Goal: Information Seeking & Learning: Learn about a topic

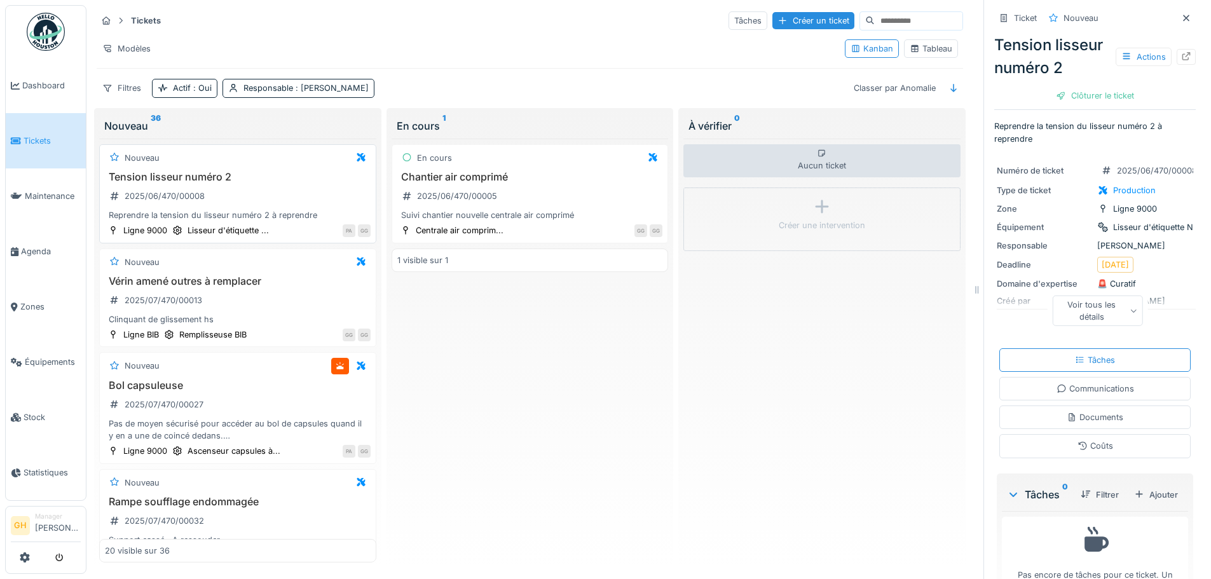
click at [279, 226] on div "PA GG" at bounding box center [323, 230] width 95 height 13
click at [256, 508] on div "Rampe soufflage endommagée 2025/07/470/00032 Support cassé . A ressouder." at bounding box center [238, 521] width 266 height 51
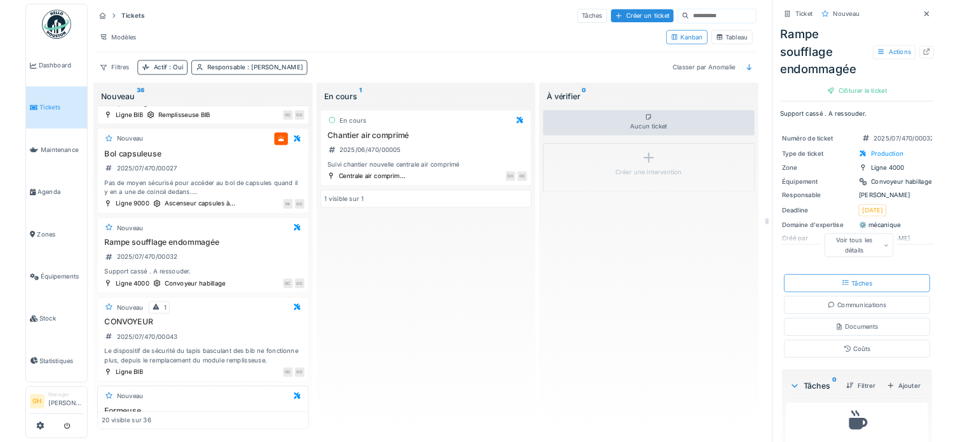
scroll to position [191, 0]
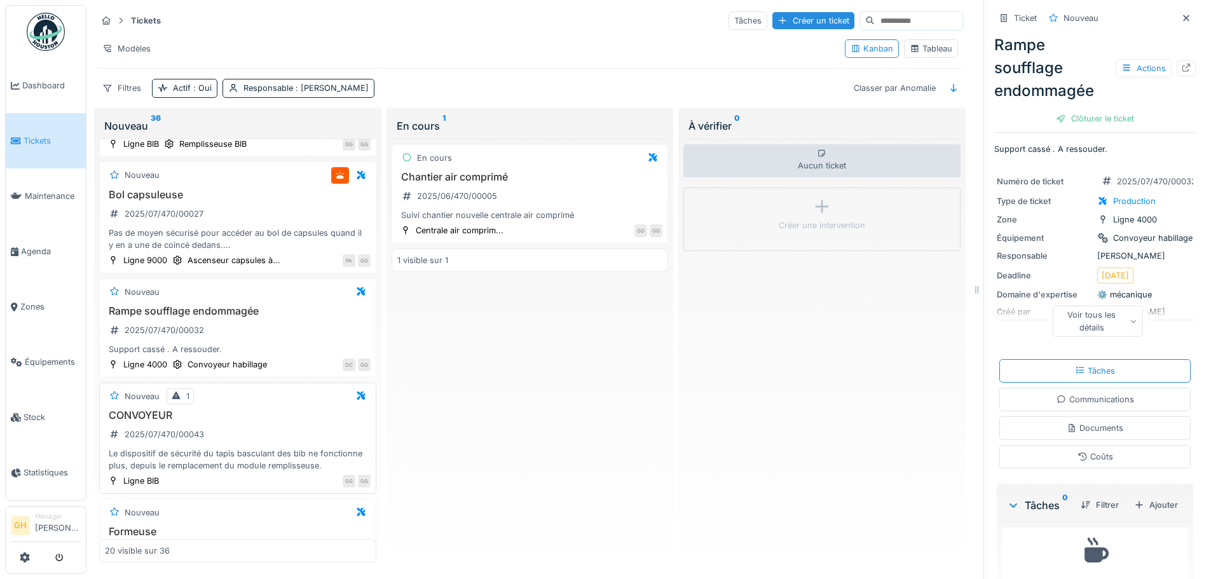
click at [245, 437] on div "CONVOYEUR 2025/07/470/00043 Le dispositif de sécurité du tapis basculant des bi…" at bounding box center [238, 440] width 266 height 63
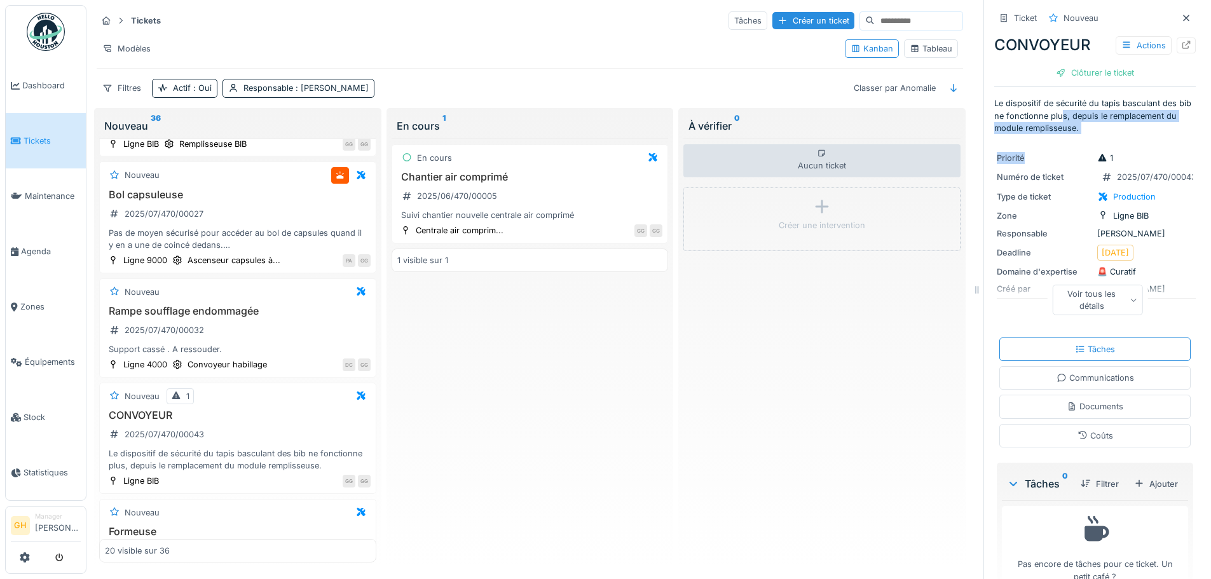
drag, startPoint x: 1064, startPoint y: 121, endPoint x: 1069, endPoint y: 135, distance: 14.7
click at [1069, 135] on div "Ticket Nouveau CONVOYEUR Actions Clôturer le ticket Le dispositif de sécurité d…" at bounding box center [1094, 304] width 201 height 609
click at [1085, 123] on p "Le dispositif de sécurité du tapis basculant des bib ne fonctionne plus, depuis…" at bounding box center [1094, 115] width 201 height 37
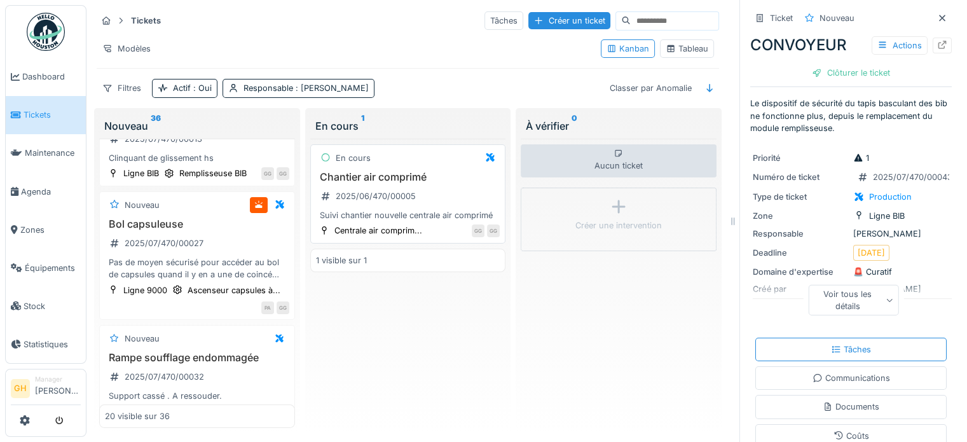
scroll to position [191, 0]
click at [227, 268] on div "Bol capsuleuse 2025/07/470/00027 Pas de moyen sécurisé pour accéder au bol de c…" at bounding box center [197, 249] width 184 height 63
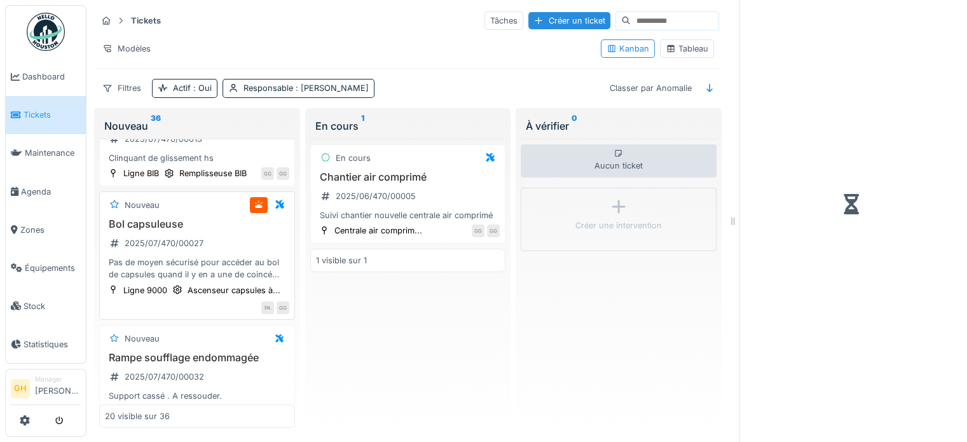
scroll to position [381, 0]
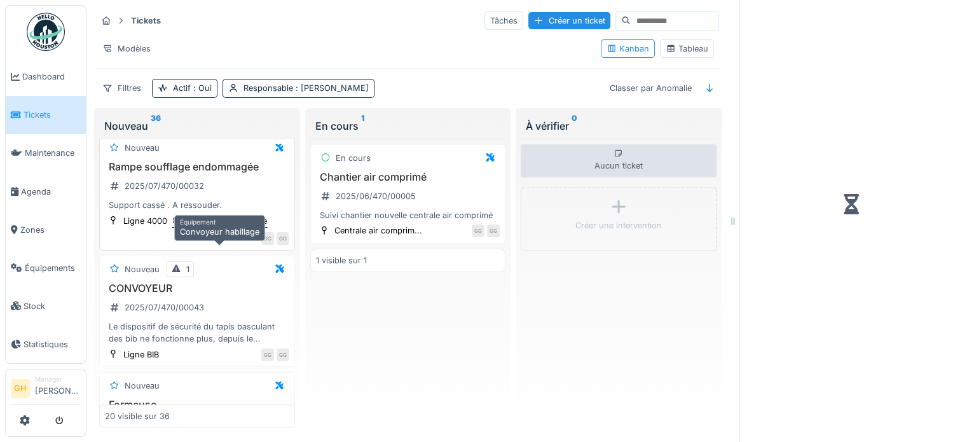
click at [191, 227] on div "Convoyeur habillage" at bounding box center [226, 221] width 79 height 12
click at [168, 345] on div "CONVOYEUR 2025/07/470/00043 Le dispositif de sécurité du tapis basculant des bi…" at bounding box center [197, 313] width 184 height 63
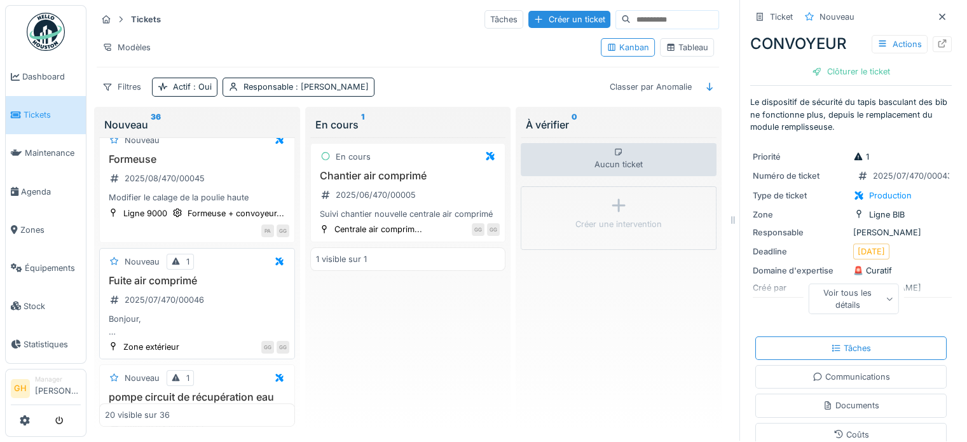
scroll to position [635, 0]
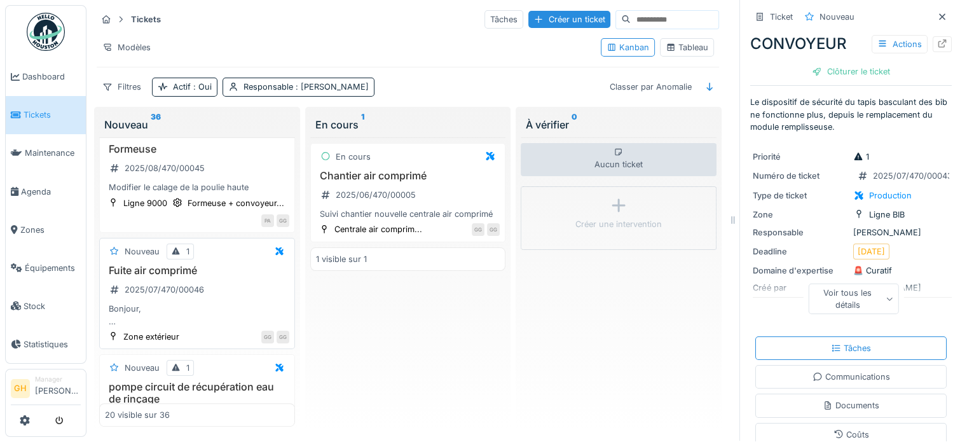
click at [221, 324] on div "Fuite air comprimé 2025/07/470/00046 Bonjour, Nous avons remarqué une fuite sur…" at bounding box center [197, 295] width 184 height 63
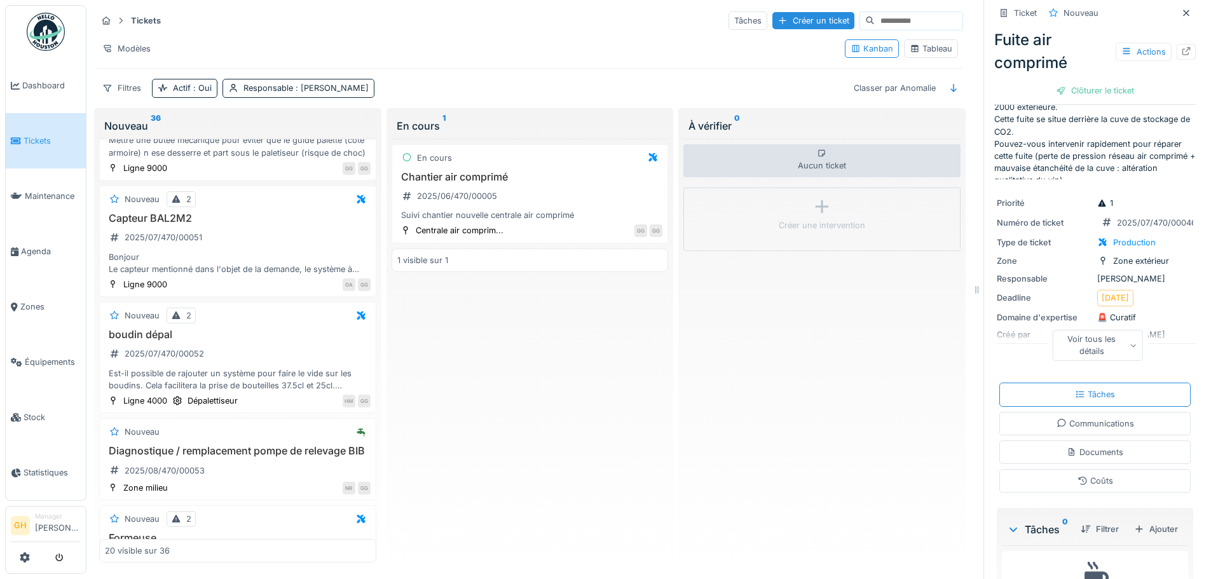
scroll to position [1021, 0]
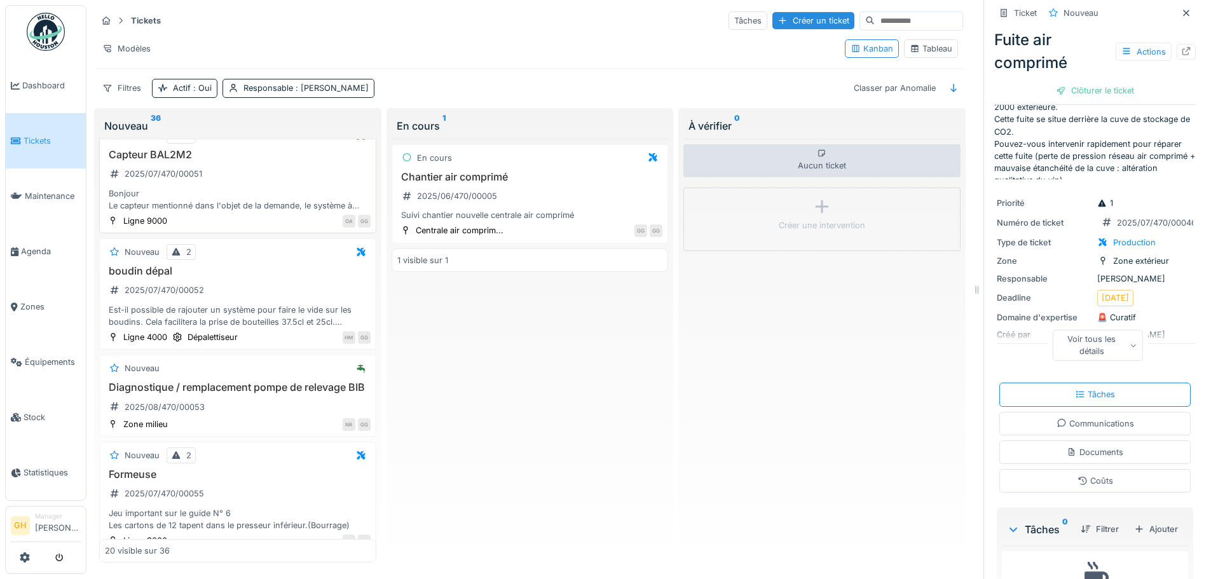
click at [236, 187] on div "Bonjour Le capteur mentionné dans l'objet de la demande, le système à bascule s…" at bounding box center [238, 199] width 266 height 24
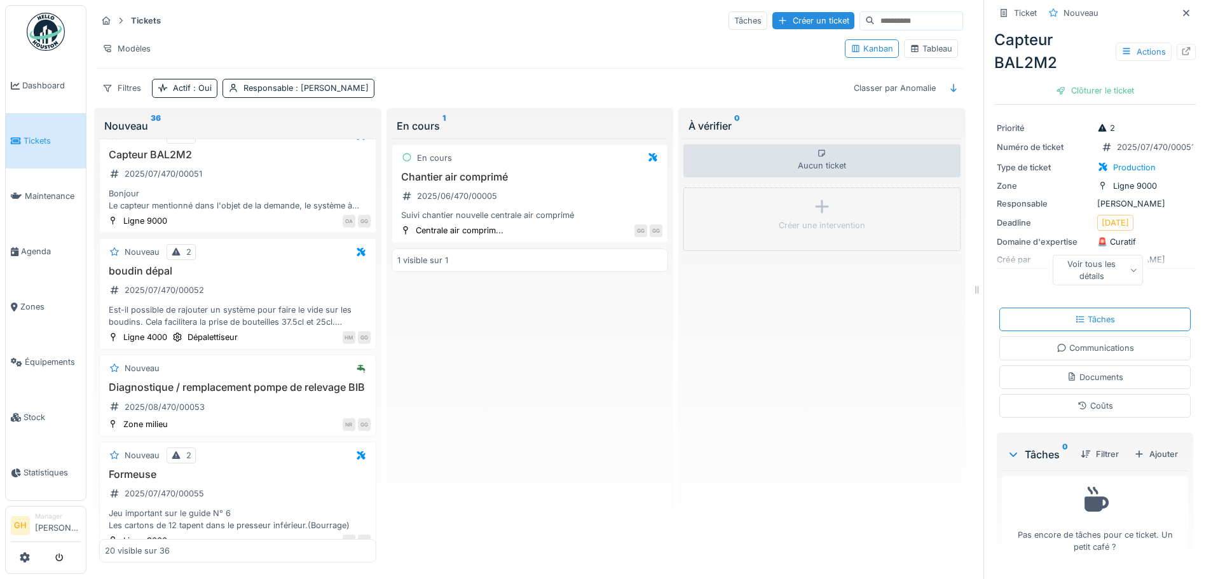
scroll to position [145, 0]
click at [1070, 365] on div "Documents" at bounding box center [1094, 377] width 191 height 24
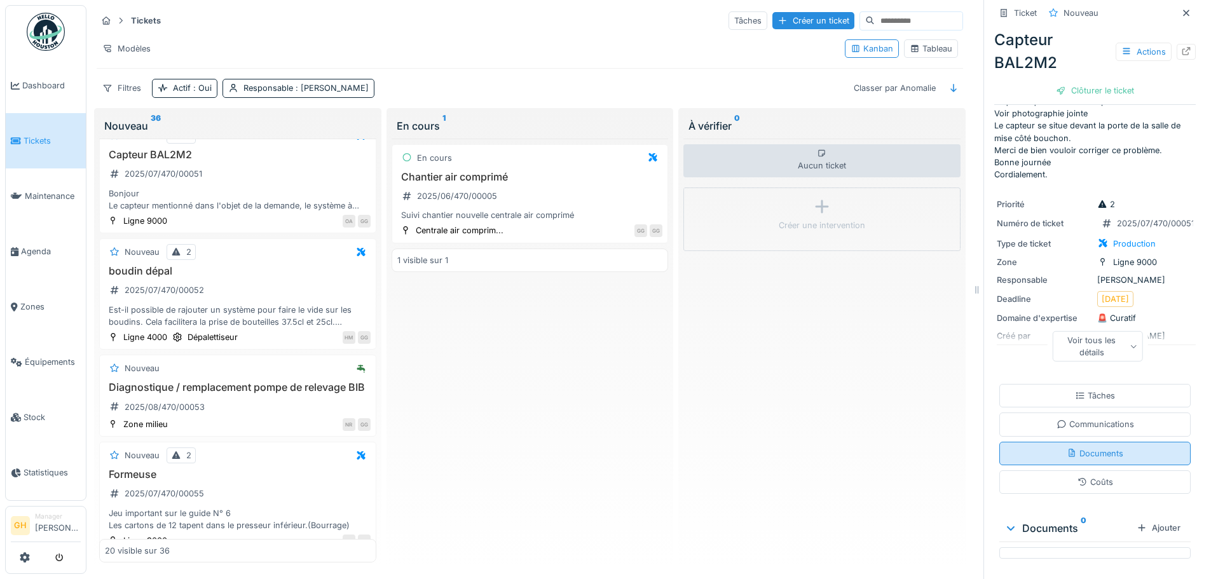
scroll to position [69, 0]
click at [1064, 418] on div "Communications" at bounding box center [1095, 424] width 78 height 12
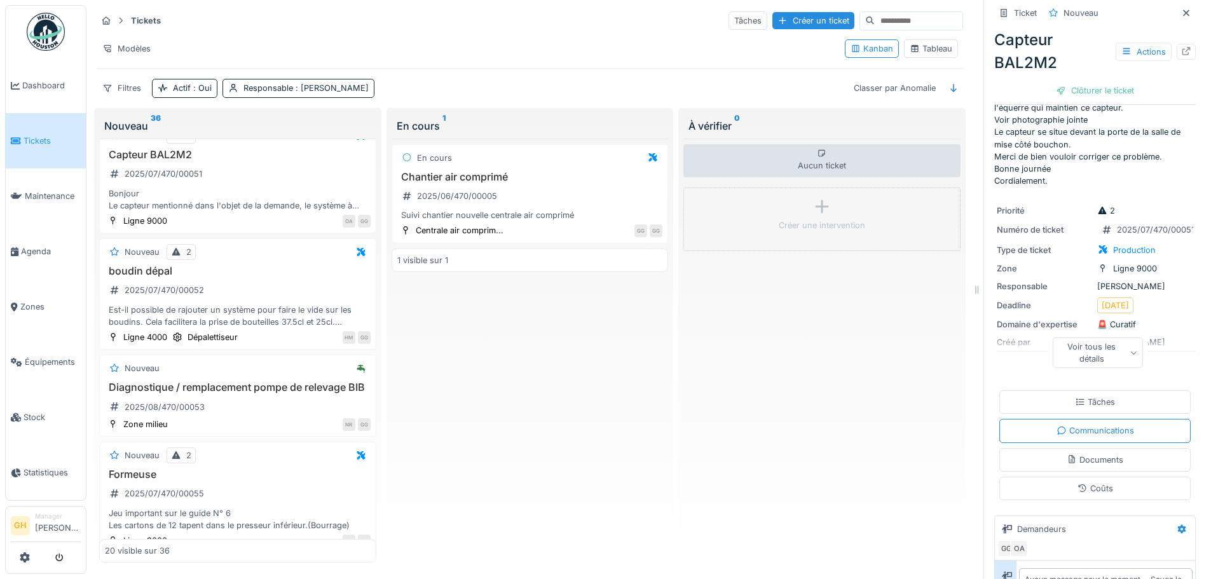
scroll to position [0, 0]
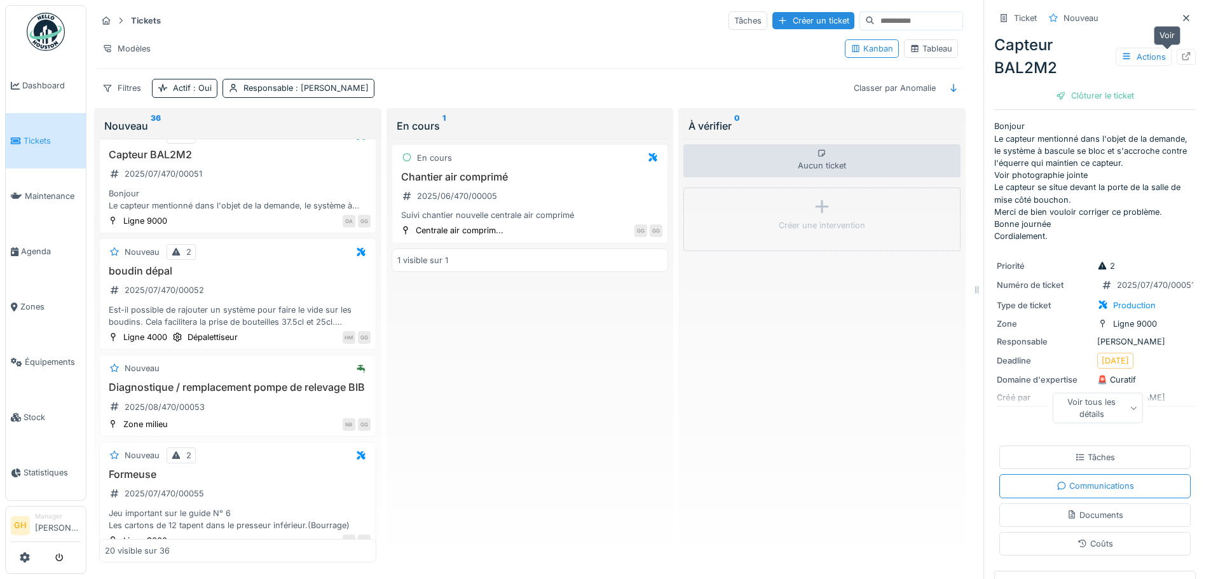
click at [1176, 53] on div at bounding box center [1185, 57] width 19 height 16
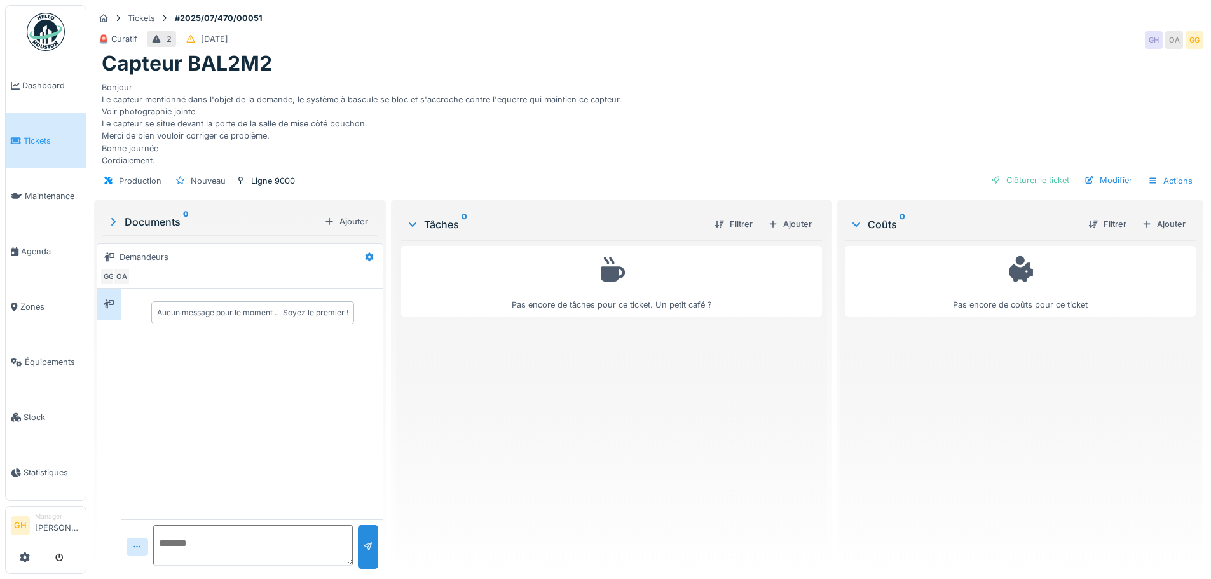
scroll to position [10, 0]
click at [414, 219] on icon at bounding box center [412, 224] width 10 height 13
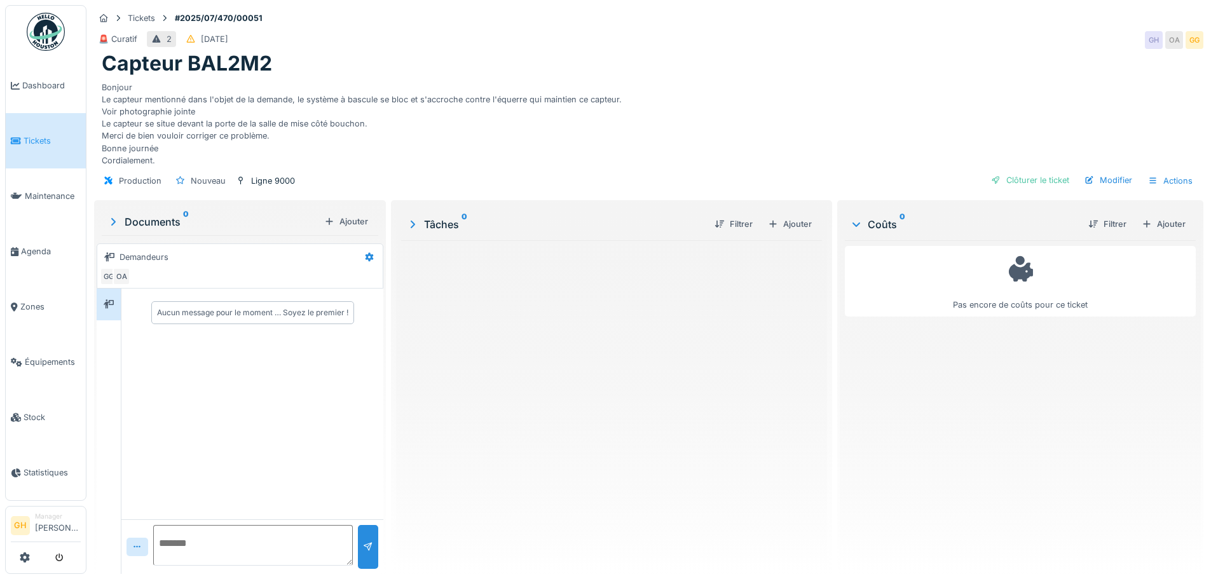
click at [414, 219] on icon at bounding box center [412, 224] width 13 height 10
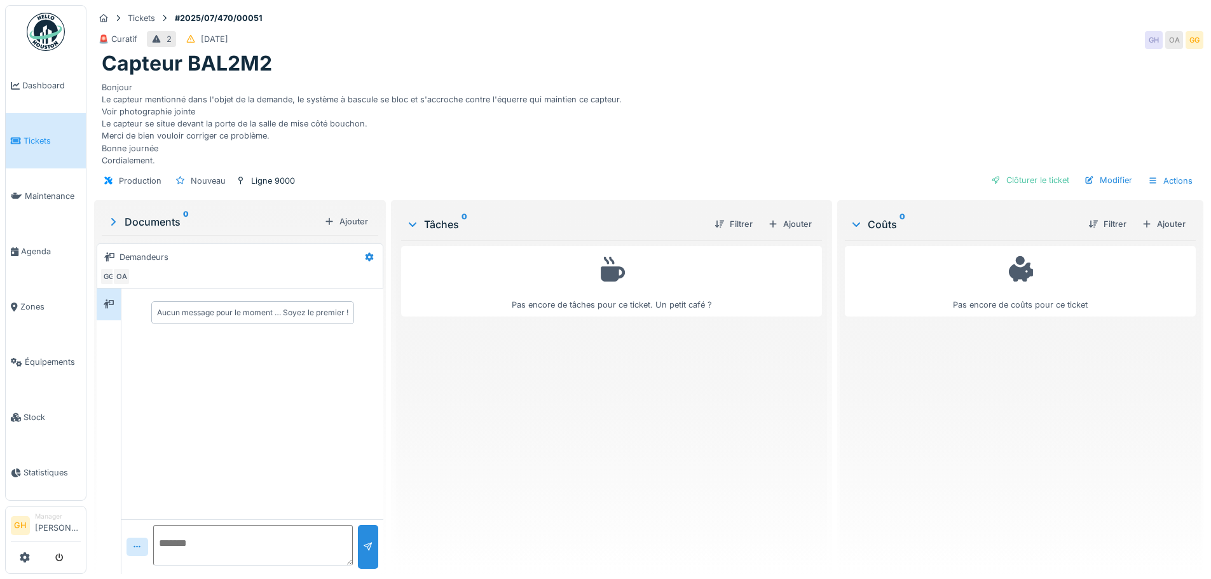
click at [109, 217] on icon at bounding box center [113, 222] width 13 height 10
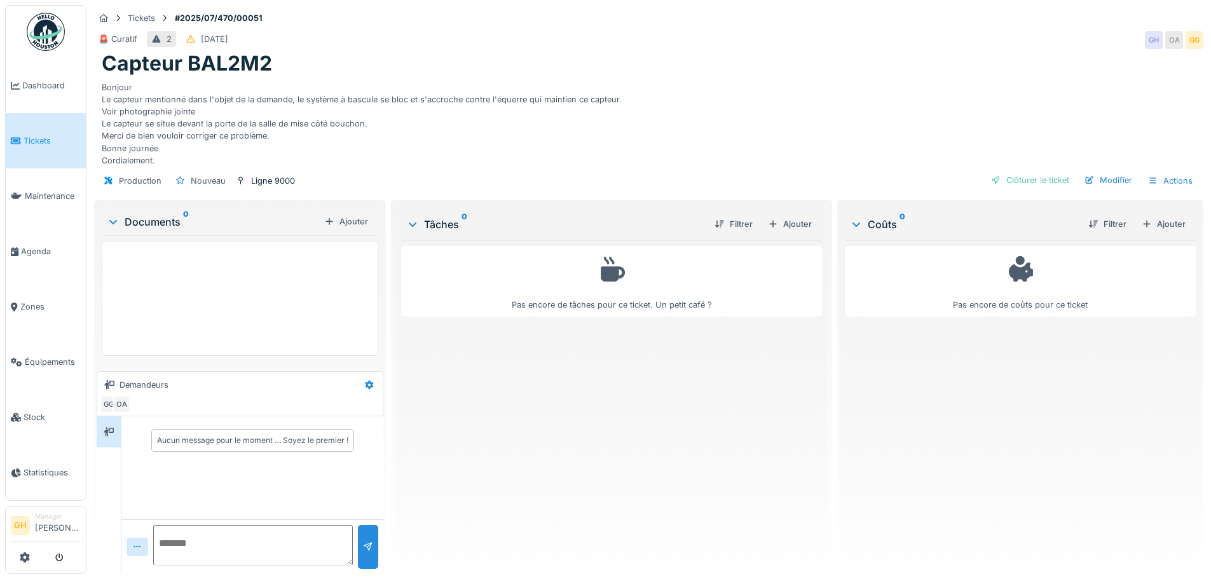
click at [109, 215] on icon at bounding box center [113, 221] width 10 height 13
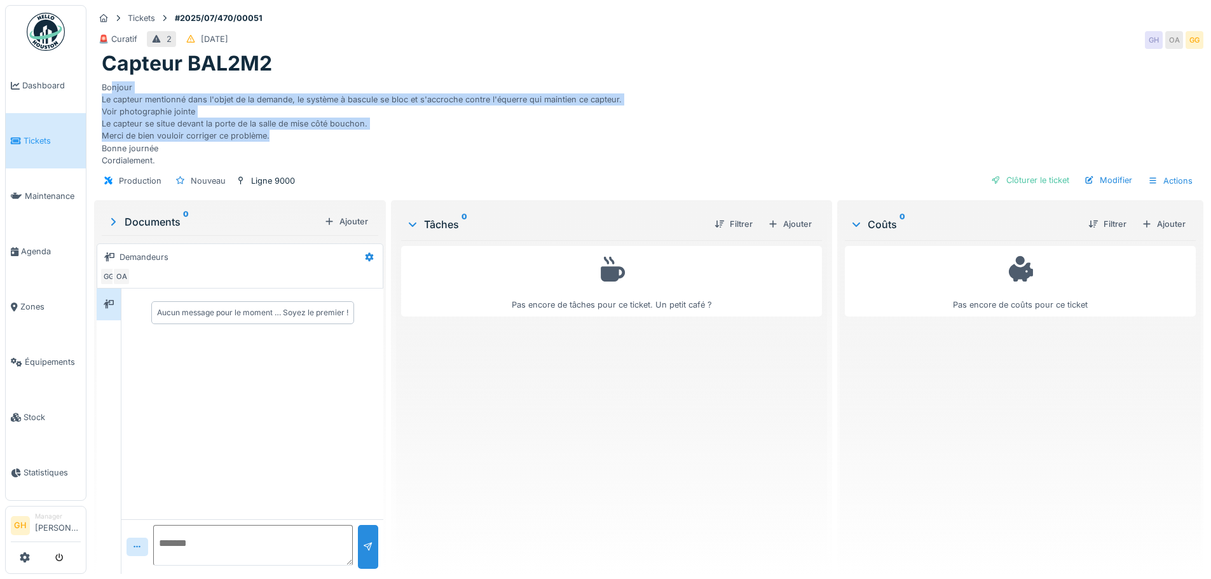
drag, startPoint x: 272, startPoint y: 127, endPoint x: 111, endPoint y: 75, distance: 169.0
click at [111, 76] on div "Bonjour Le capteur mentionné dans l'objet de la demande, le système à bascule s…" at bounding box center [649, 121] width 1094 height 90
click at [146, 92] on div "Bonjour Le capteur mentionné dans l'objet de la demande, le système à bascule s…" at bounding box center [649, 121] width 1094 height 90
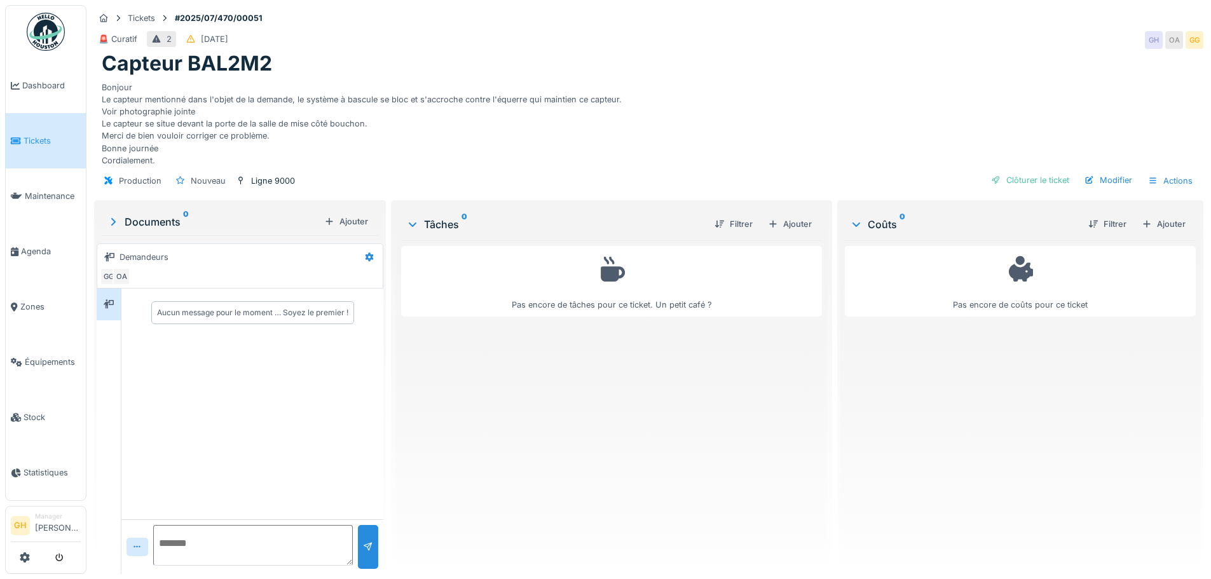
click at [38, 140] on span "Tickets" at bounding box center [52, 141] width 57 height 12
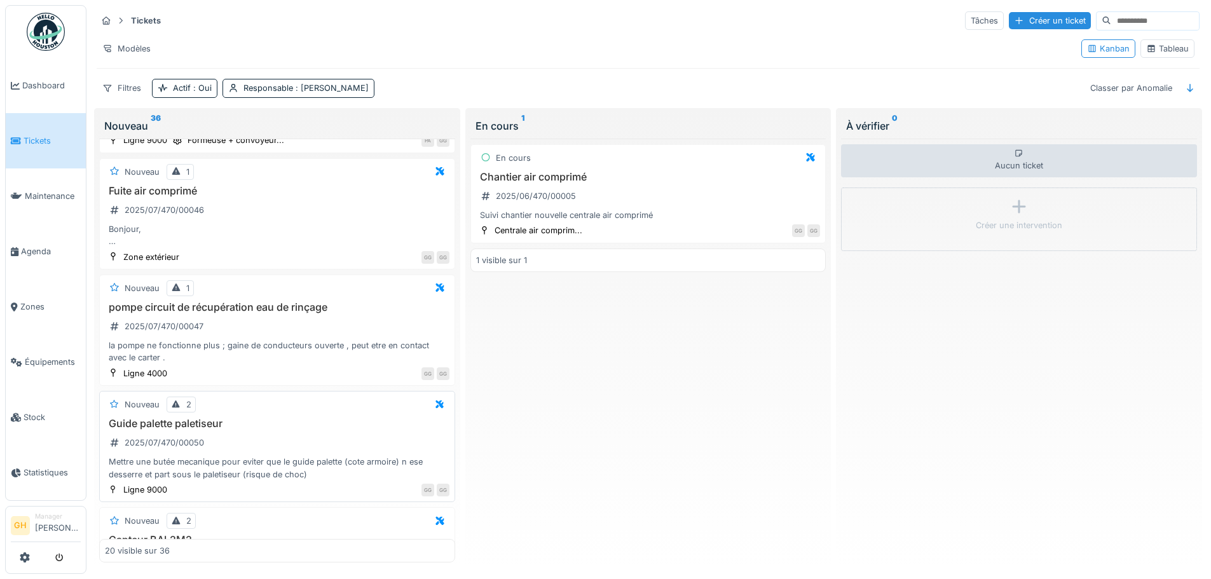
scroll to position [763, 0]
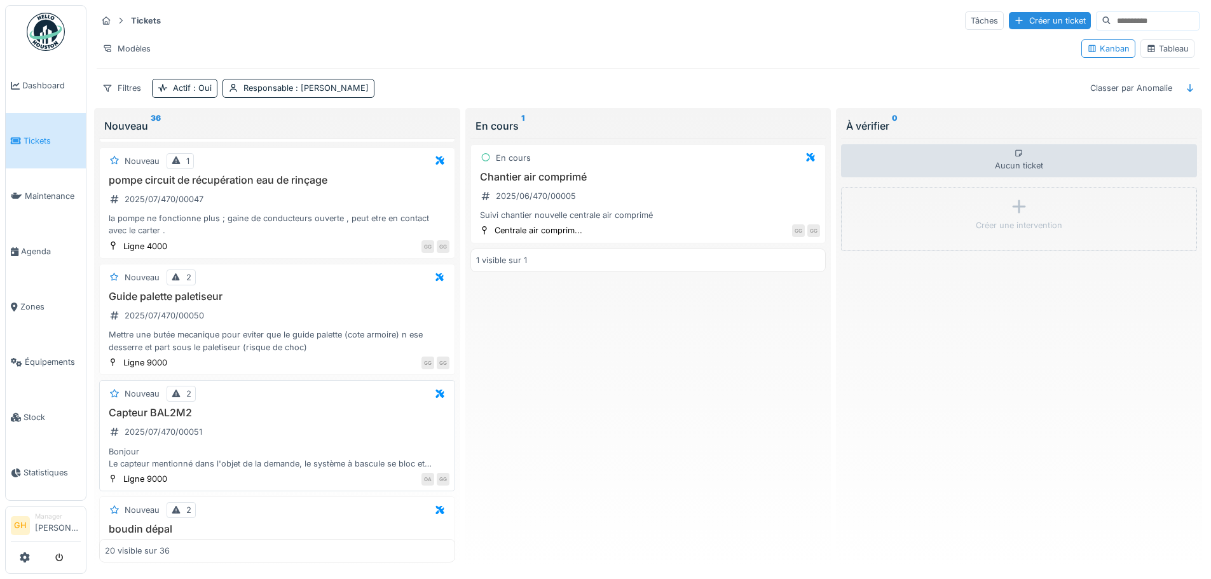
click at [322, 426] on div "Capteur BAL2M2 2025/07/470/00051 Bonjour Le capteur mentionné dans l'objet de l…" at bounding box center [277, 438] width 344 height 63
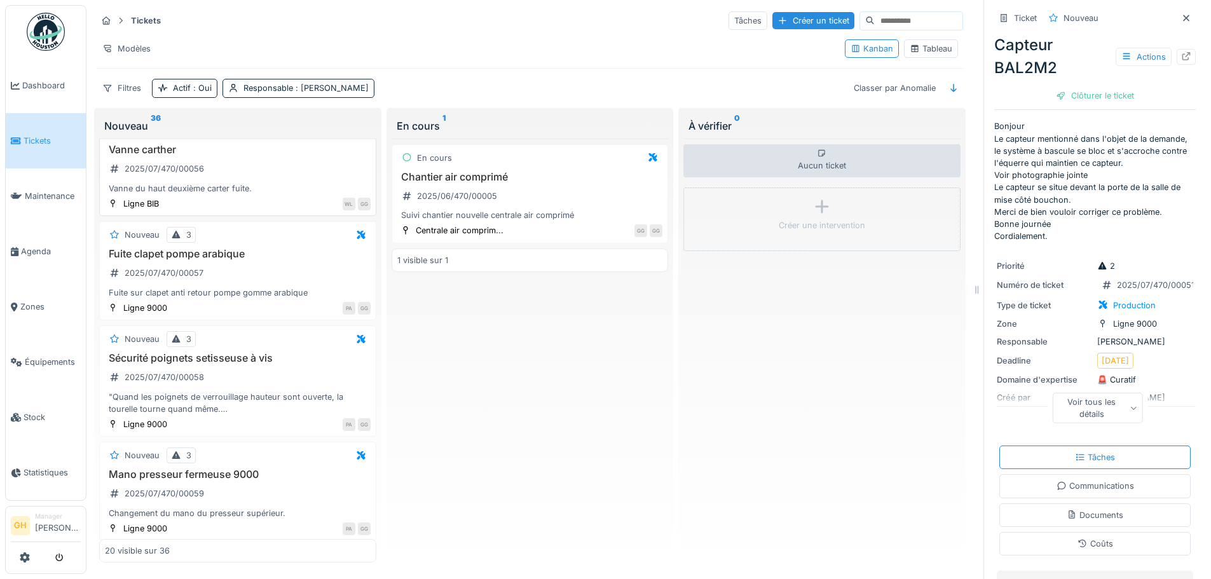
scroll to position [1398, 0]
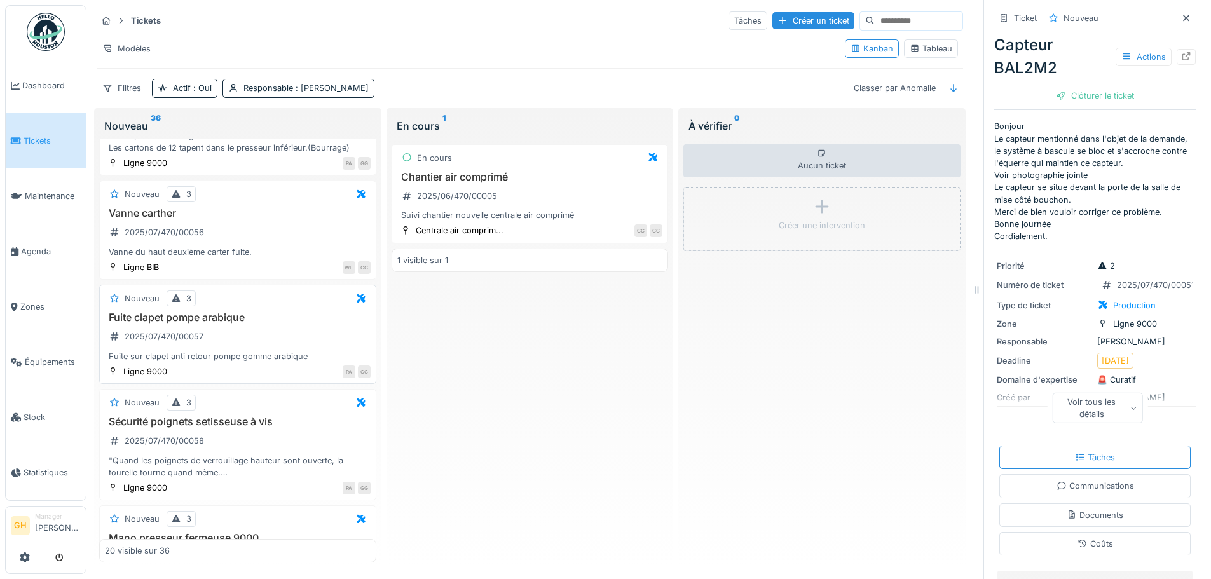
click at [254, 335] on div "Fuite clapet pompe arabique 2025/07/470/00057 Fuite sur clapet anti retour pomp…" at bounding box center [238, 336] width 266 height 51
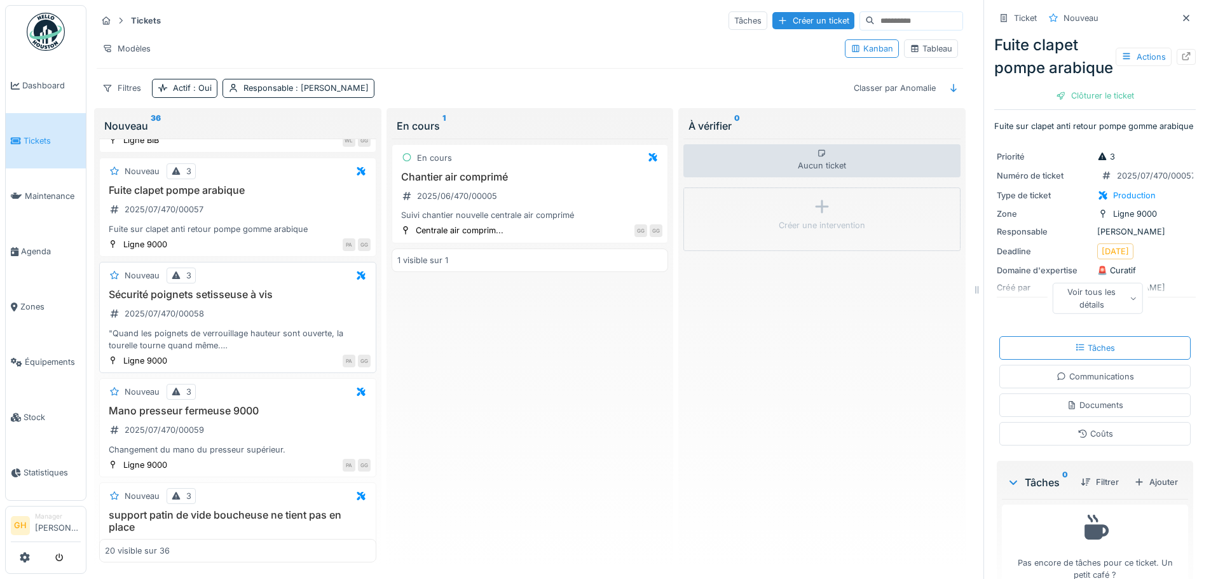
scroll to position [1589, 0]
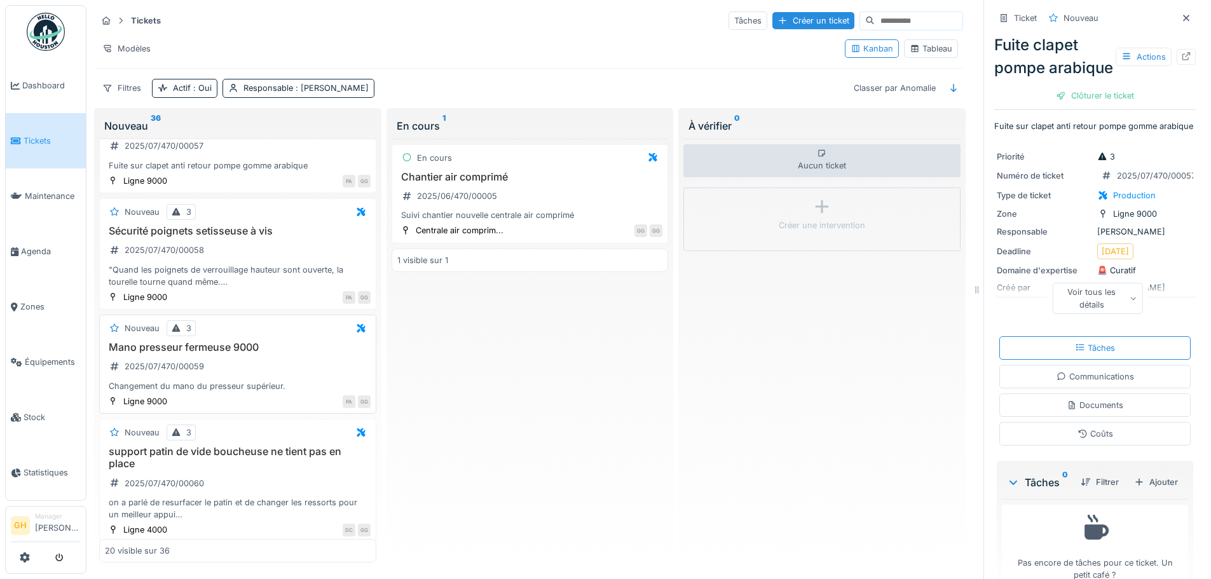
click at [265, 363] on div "Mano presseur fermeuse 9000 2025/07/470/00059 Changement du mano du presseur su…" at bounding box center [238, 366] width 266 height 51
click at [236, 336] on div "Nouveau 3" at bounding box center [238, 328] width 266 height 16
click at [291, 381] on div "Mano presseur fermeuse 9000 2025/07/470/00059 Changement du mano du presseur su…" at bounding box center [238, 366] width 266 height 51
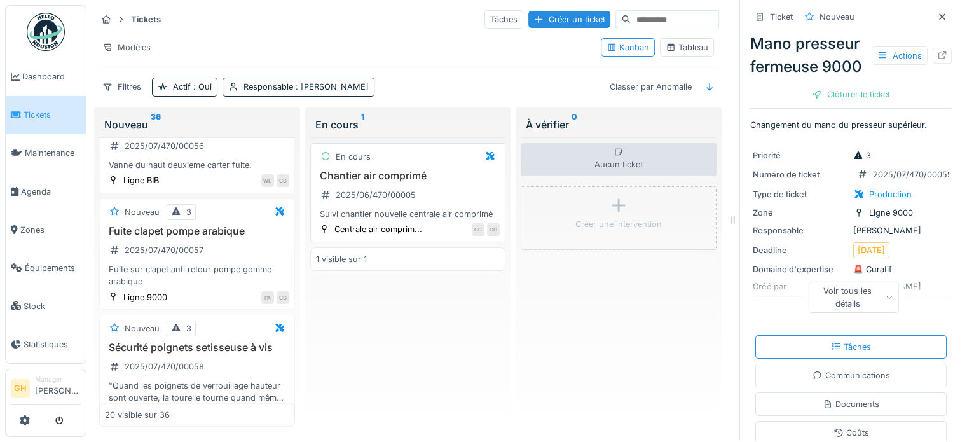
scroll to position [1589, 0]
